Goal: Task Accomplishment & Management: Complete application form

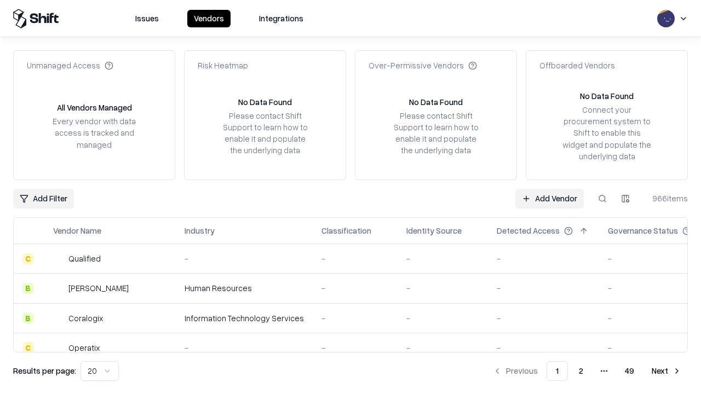
click at [549, 198] on link "Add Vendor" at bounding box center [549, 199] width 68 height 20
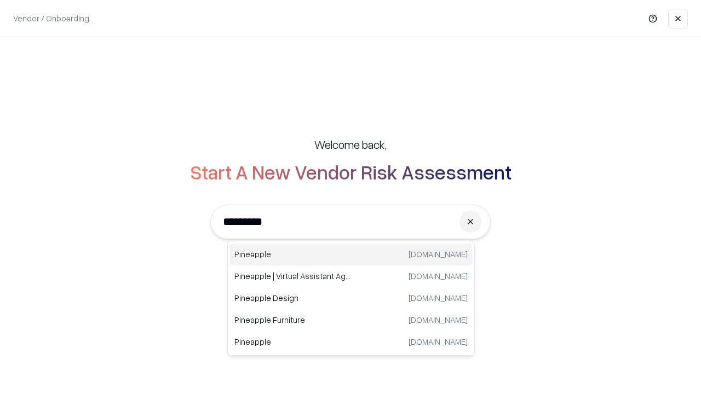
click at [351, 255] on div "Pineapple [DOMAIN_NAME]" at bounding box center [351, 255] width 242 height 22
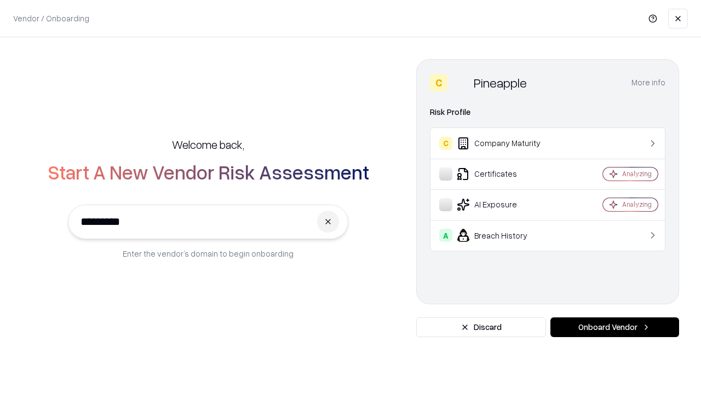
type input "*********"
click at [614, 328] on button "Onboard Vendor" at bounding box center [614, 328] width 129 height 20
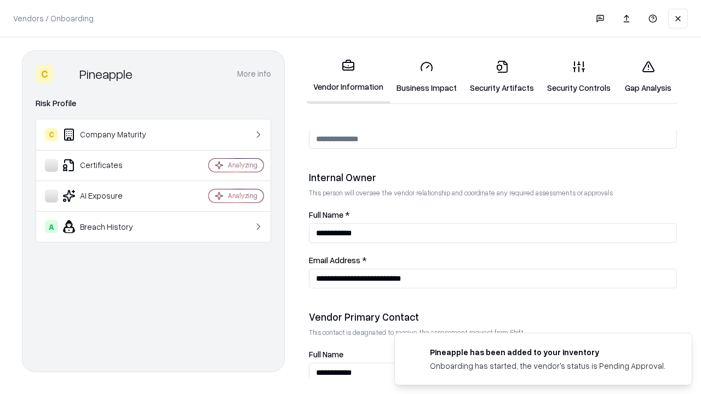
scroll to position [567, 0]
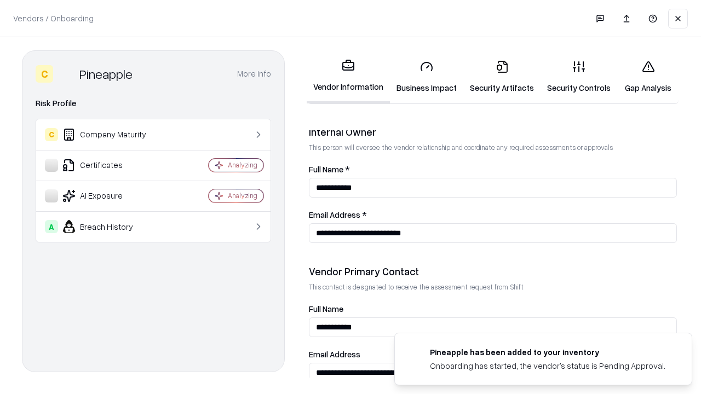
click at [427, 77] on link "Business Impact" at bounding box center [426, 76] width 73 height 51
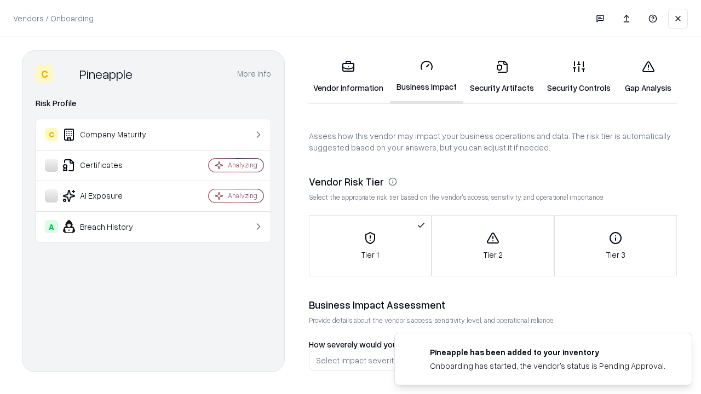
click at [502, 77] on link "Security Artifacts" at bounding box center [501, 76] width 77 height 51
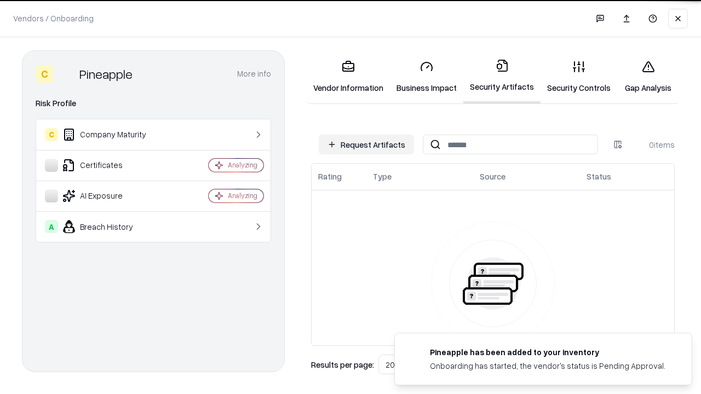
click at [366, 145] on button "Request Artifacts" at bounding box center [366, 145] width 95 height 20
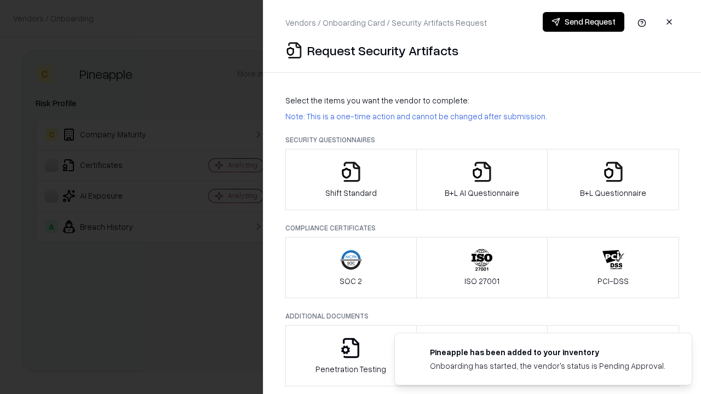
click at [351, 180] on icon "button" at bounding box center [351, 172] width 22 height 22
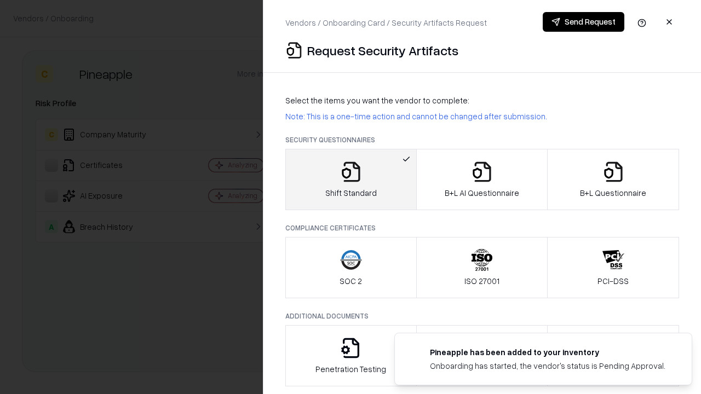
click at [583, 22] on button "Send Request" at bounding box center [584, 22] width 82 height 20
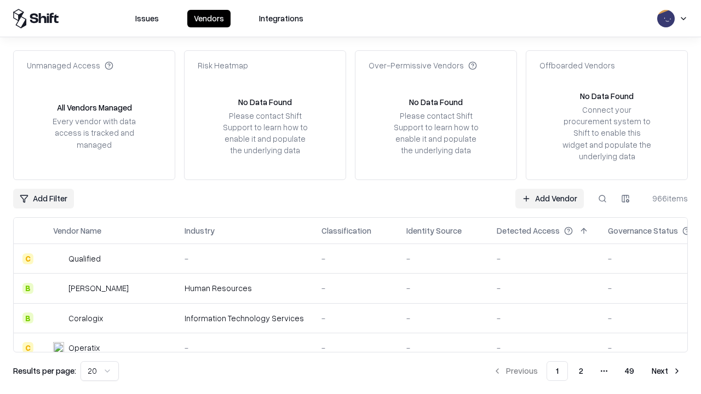
click at [602, 198] on button at bounding box center [603, 199] width 20 height 20
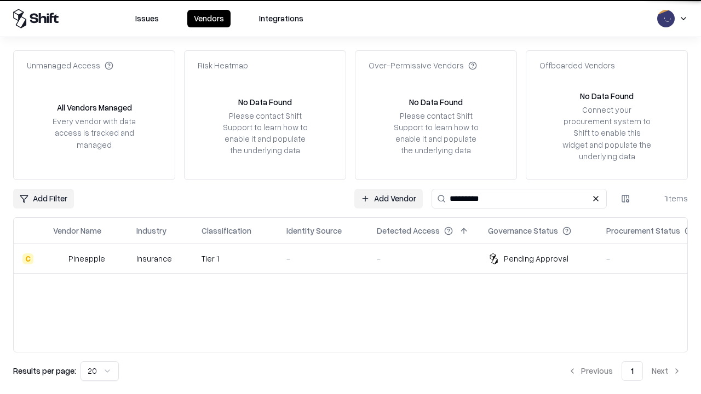
type input "*********"
click at [357, 259] on div "-" at bounding box center [322, 259] width 73 height 12
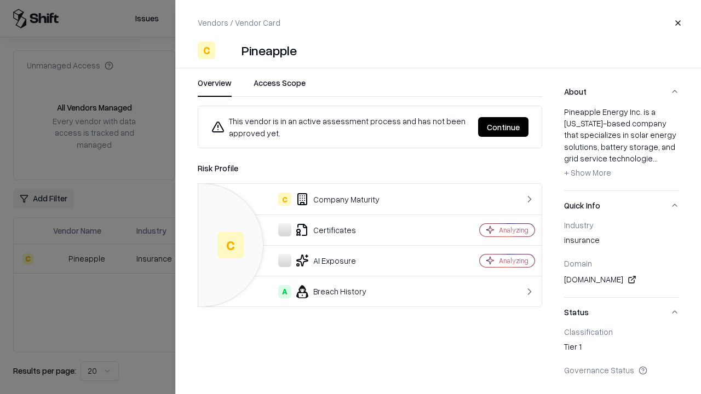
click at [503, 127] on button "Continue" at bounding box center [503, 127] width 50 height 20
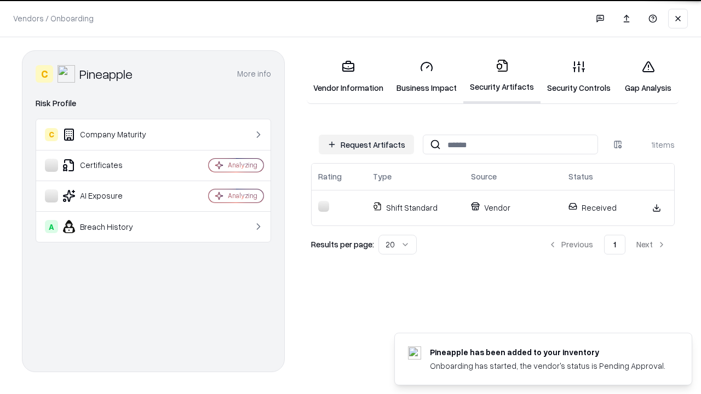
click at [648, 77] on link "Gap Analysis" at bounding box center [648, 76] width 62 height 51
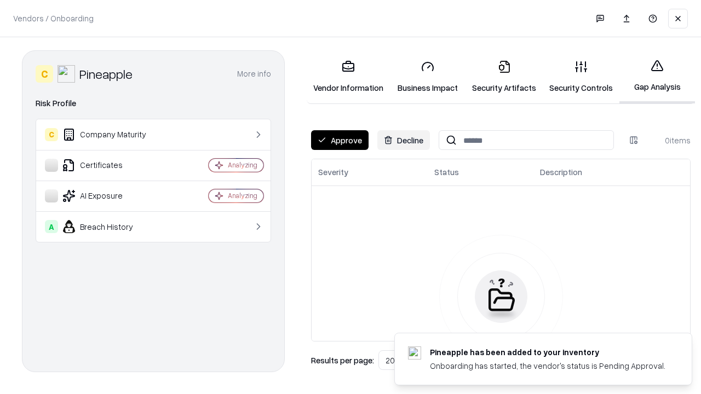
click at [340, 140] on button "Approve" at bounding box center [340, 140] width 58 height 20
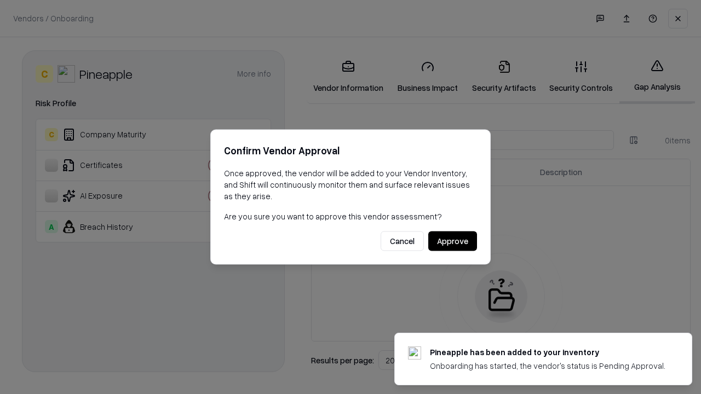
click at [452, 241] on button "Approve" at bounding box center [452, 242] width 49 height 20
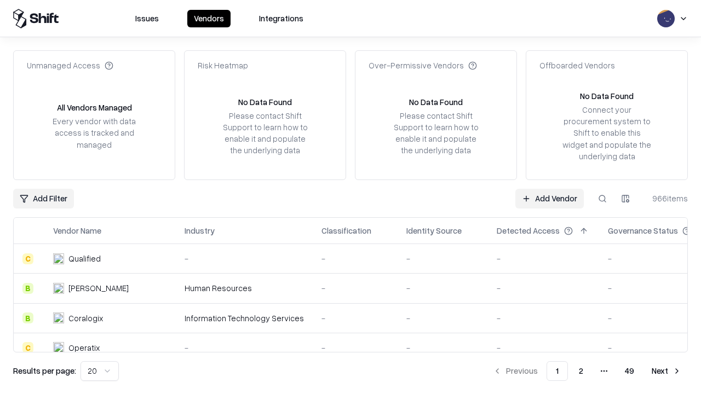
type input "*********"
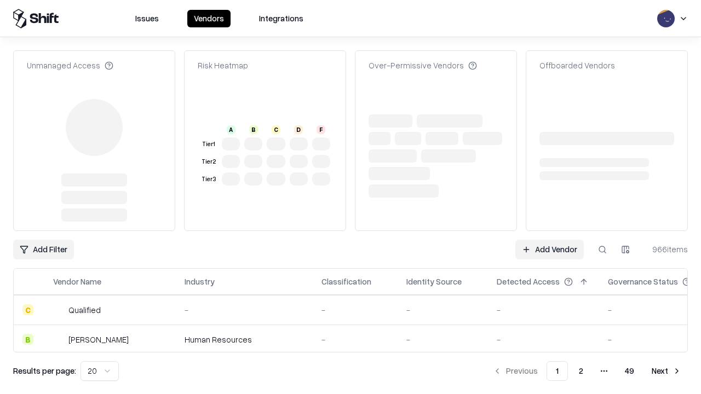
click at [549, 240] on link "Add Vendor" at bounding box center [549, 250] width 68 height 20
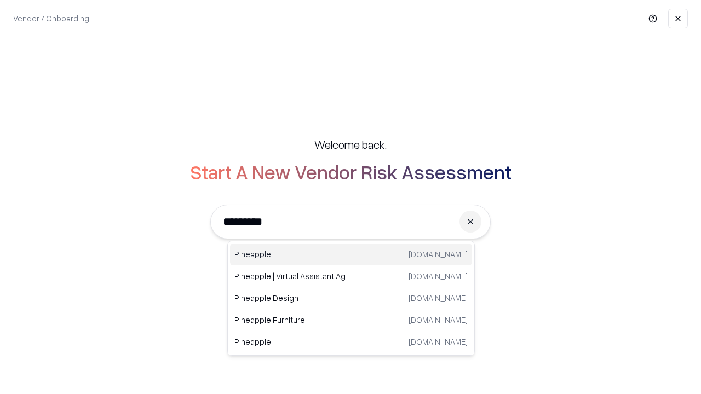
click at [351, 255] on div "Pineapple pineappleenergy.com" at bounding box center [351, 255] width 242 height 22
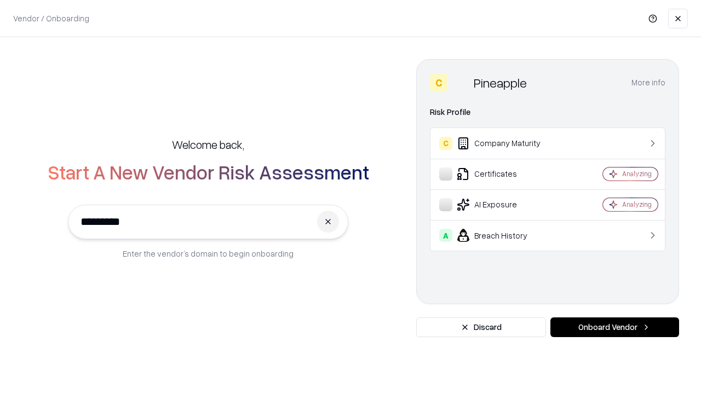
type input "*********"
click at [614, 328] on button "Onboard Vendor" at bounding box center [614, 328] width 129 height 20
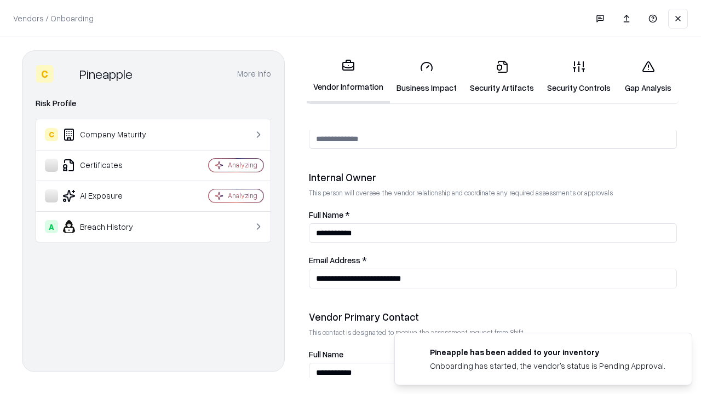
scroll to position [567, 0]
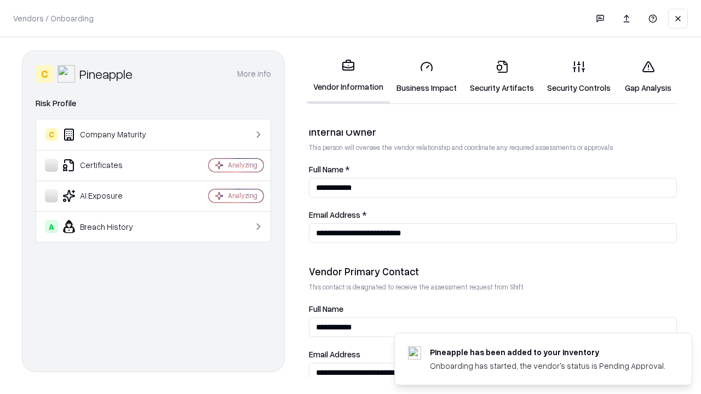
click at [648, 77] on link "Gap Analysis" at bounding box center [648, 76] width 62 height 51
